Goal: Find specific page/section: Find specific page/section

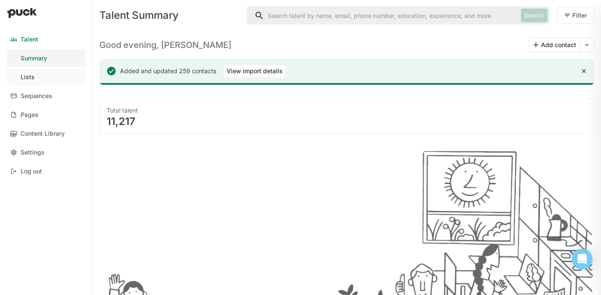
click at [32, 76] on div "Lists" at bounding box center [28, 77] width 14 height 7
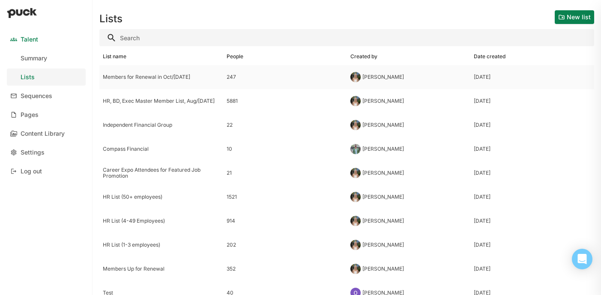
click at [148, 79] on div "Members for Renewal in Oct/[DATE]" at bounding box center [161, 77] width 117 height 6
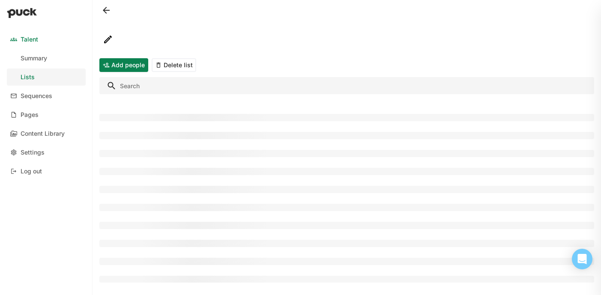
click at [159, 86] on div "Add people Delete list" at bounding box center [347, 147] width 509 height 295
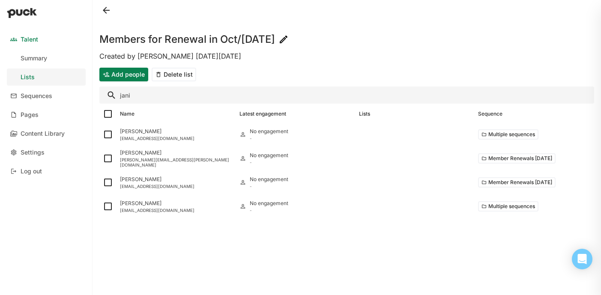
type input "janin"
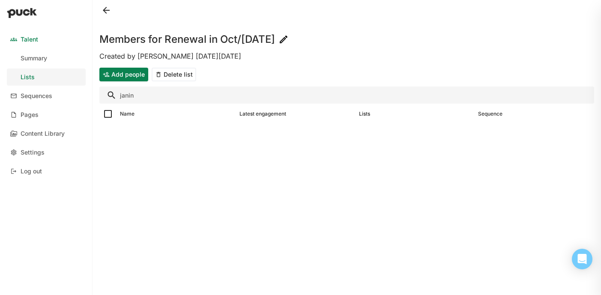
click at [107, 11] on button at bounding box center [106, 10] width 14 height 14
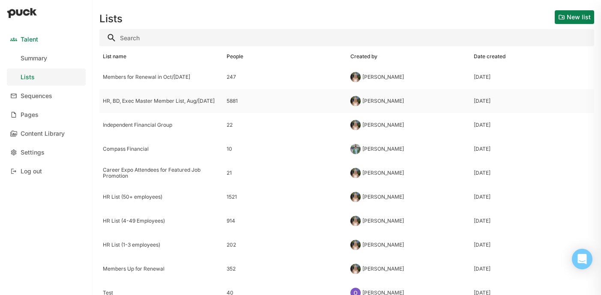
click at [185, 98] on div "HR, BD, Exec Master Member List, Aug/[DATE]" at bounding box center [161, 101] width 117 height 6
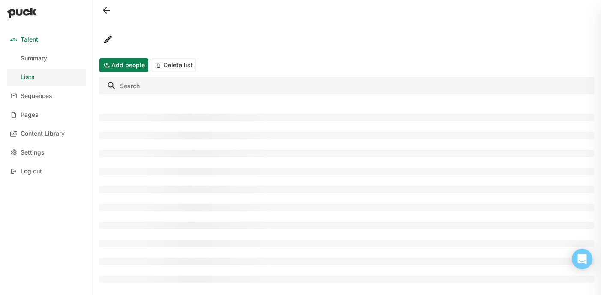
click at [176, 86] on input "Search" at bounding box center [346, 85] width 495 height 17
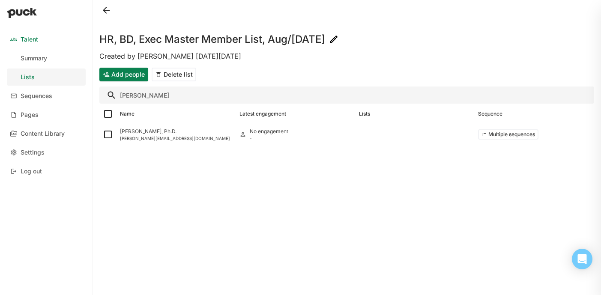
type input "[PERSON_NAME]"
click at [143, 96] on input "[PERSON_NAME]" at bounding box center [346, 95] width 495 height 17
click at [109, 7] on button at bounding box center [106, 10] width 14 height 14
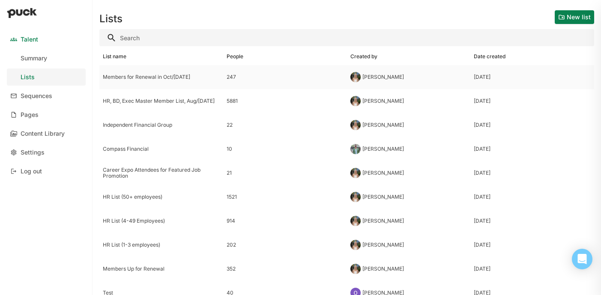
click at [161, 78] on div "Members for Renewal in Oct/[DATE]" at bounding box center [161, 77] width 117 height 6
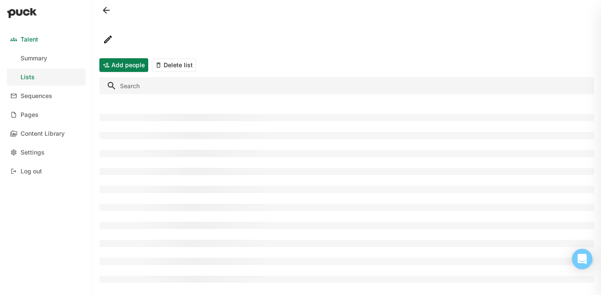
click at [161, 90] on input "Search" at bounding box center [346, 85] width 495 height 17
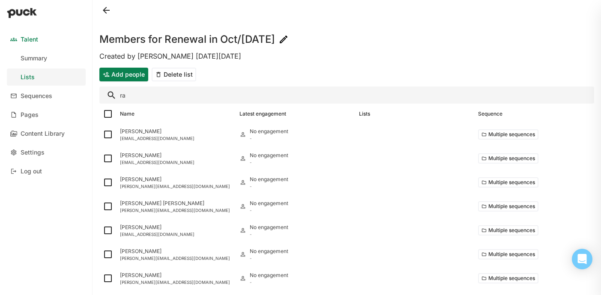
type input "r"
click at [106, 7] on button at bounding box center [106, 10] width 14 height 14
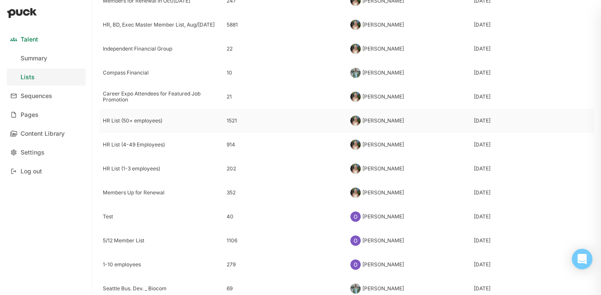
scroll to position [78, 0]
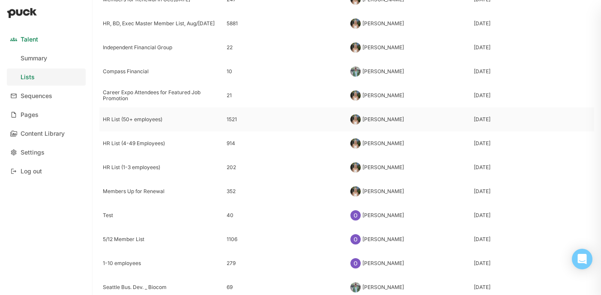
click at [161, 119] on div "HR List (50+ employees)" at bounding box center [161, 120] width 117 height 6
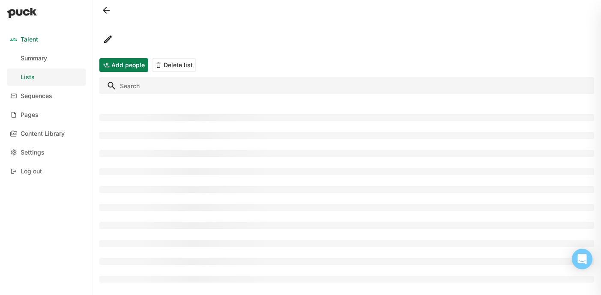
click at [183, 79] on input "Search" at bounding box center [346, 85] width 495 height 17
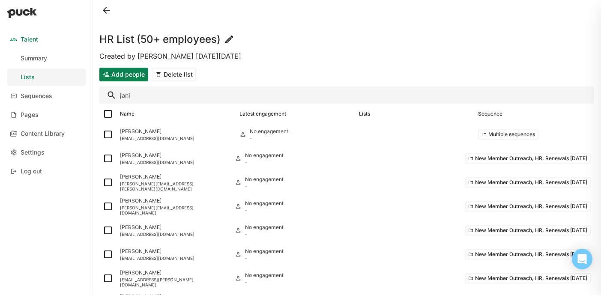
type input "janin"
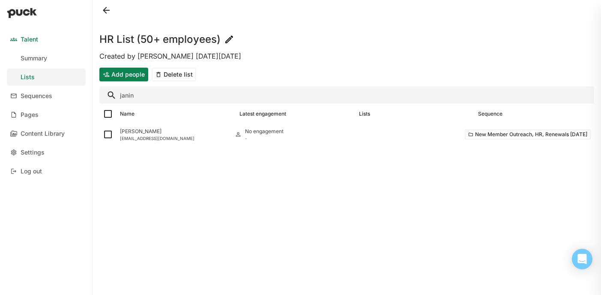
click at [105, 7] on button at bounding box center [106, 10] width 14 height 14
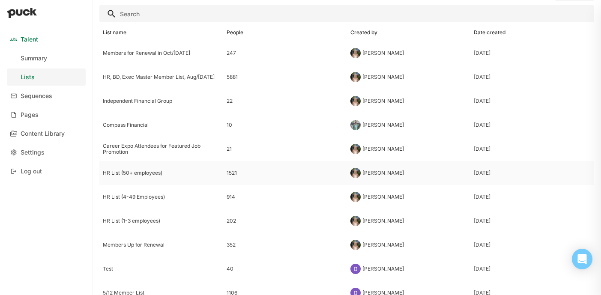
scroll to position [9, 0]
